Goal: Task Accomplishment & Management: Manage account settings

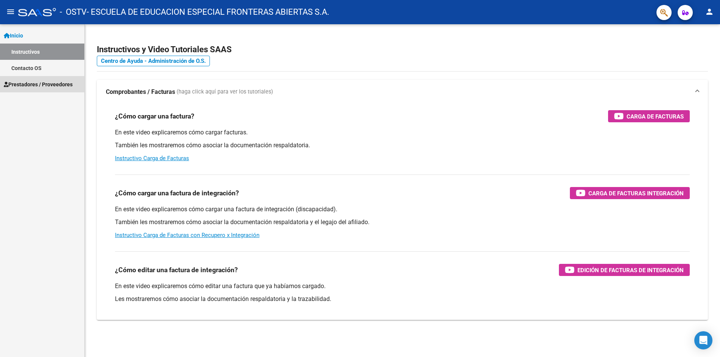
click at [30, 84] on span "Prestadores / Proveedores" at bounding box center [38, 84] width 69 height 8
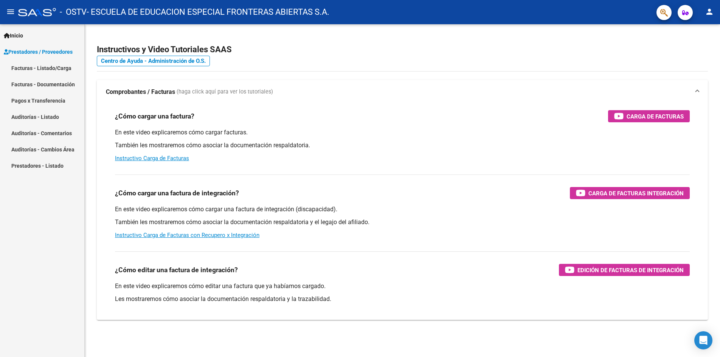
click at [36, 100] on link "Pagos x Transferencia" at bounding box center [42, 100] width 84 height 16
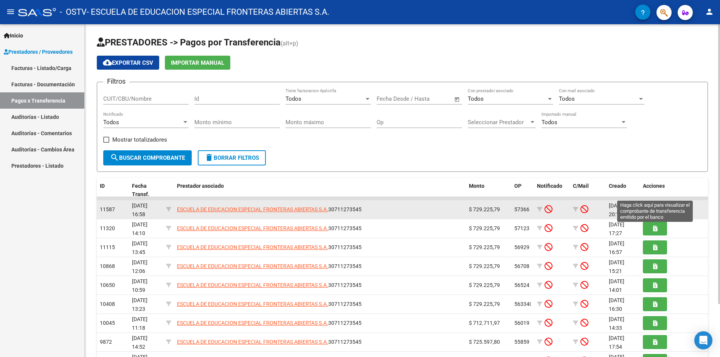
click at [654, 206] on icon "button" at bounding box center [655, 209] width 4 height 6
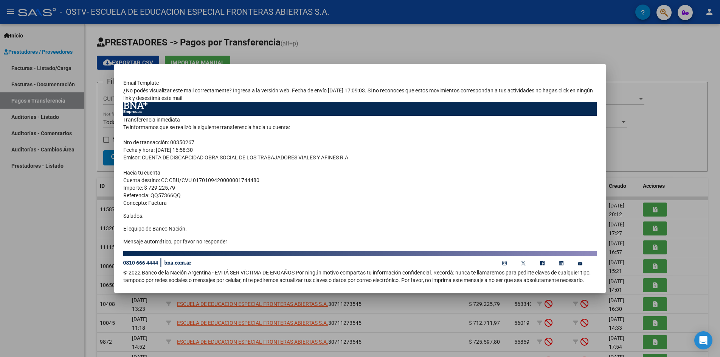
click at [697, 229] on div at bounding box center [360, 178] width 720 height 357
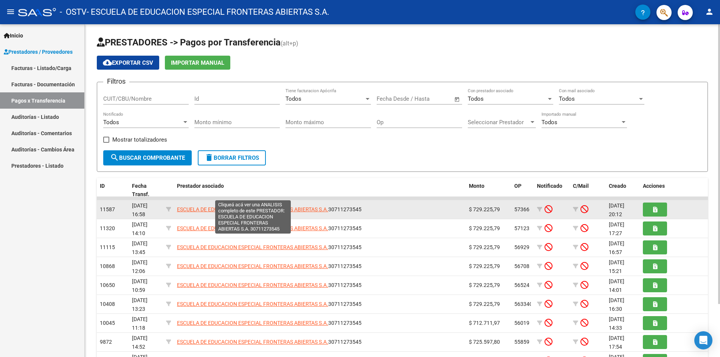
click at [205, 206] on span "ESCUELA DE EDUCACION ESPECIAL FRONTERAS ABIERTAS S.A." at bounding box center [252, 209] width 151 height 6
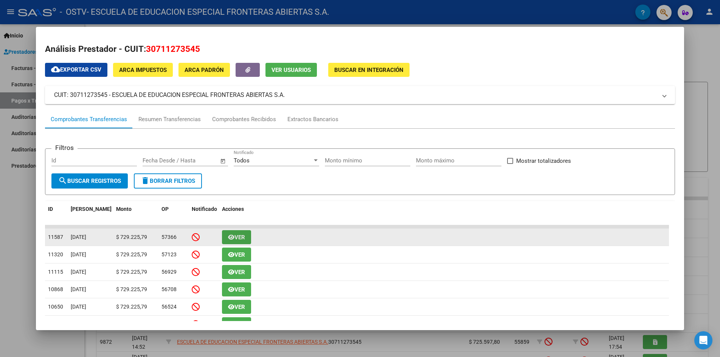
click at [239, 234] on span "Ver" at bounding box center [239, 237] width 11 height 7
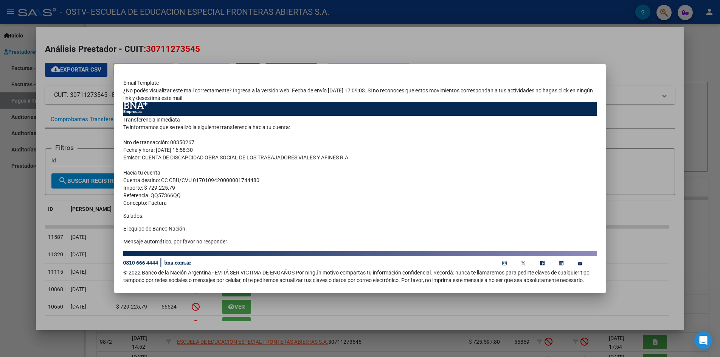
click at [667, 267] on div at bounding box center [360, 178] width 720 height 357
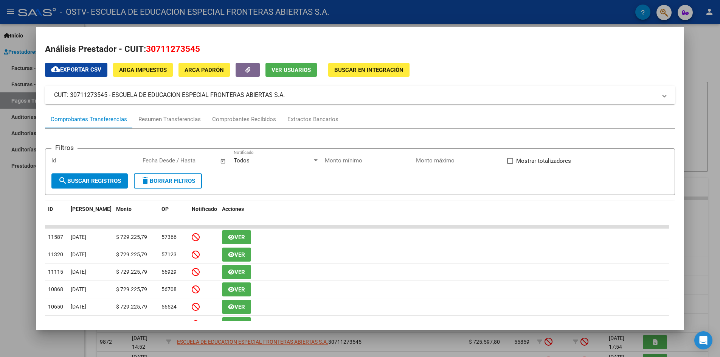
click at [711, 220] on div at bounding box center [360, 178] width 720 height 357
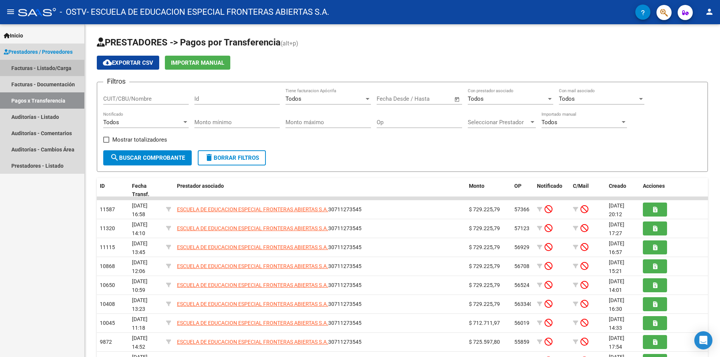
click at [55, 67] on link "Facturas - Listado/Carga" at bounding box center [42, 68] width 84 height 16
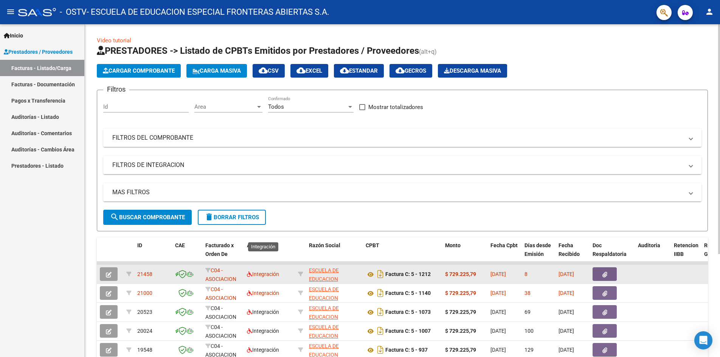
scroll to position [76, 0]
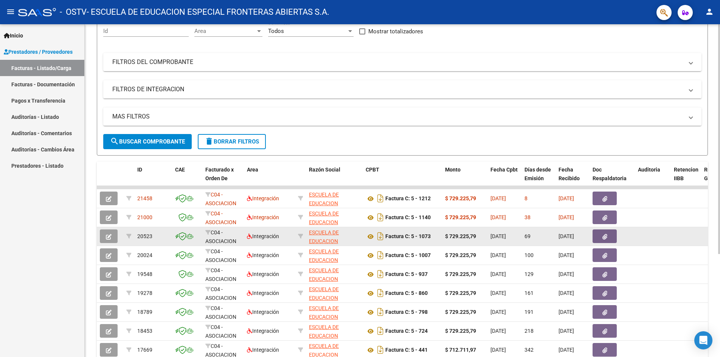
click at [607, 235] on icon "button" at bounding box center [604, 237] width 5 height 6
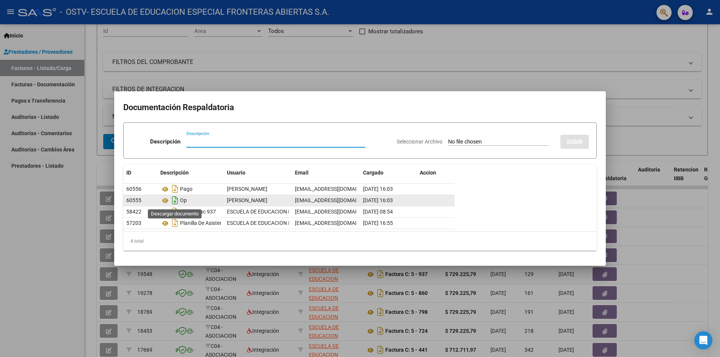
click at [177, 199] on icon "Descargar documento" at bounding box center [175, 200] width 10 height 12
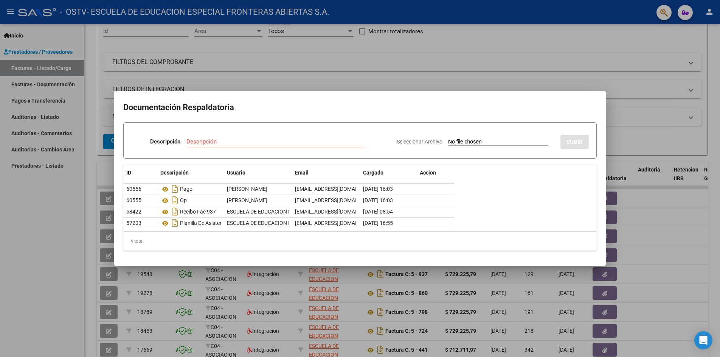
click at [670, 265] on div at bounding box center [360, 178] width 720 height 357
